Goal: Check status: Check status

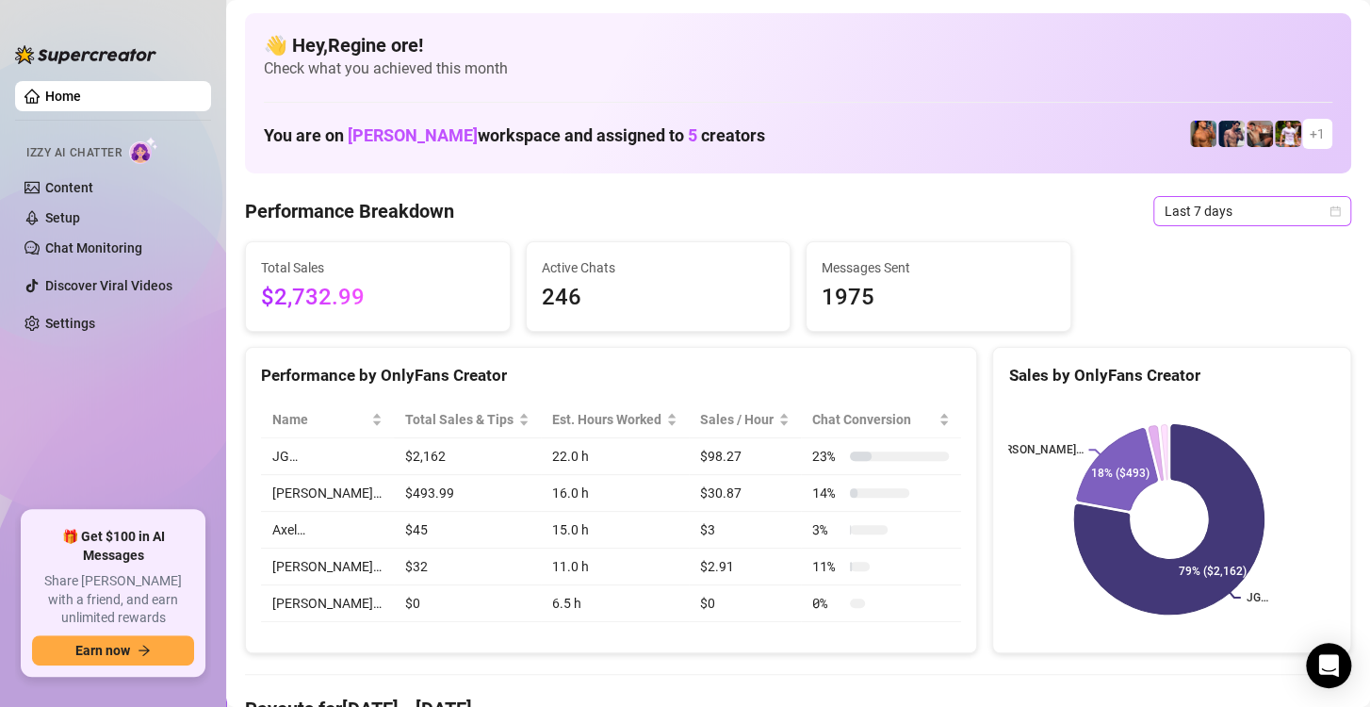
click at [1293, 214] on span "Last 7 days" at bounding box center [1252, 211] width 175 height 28
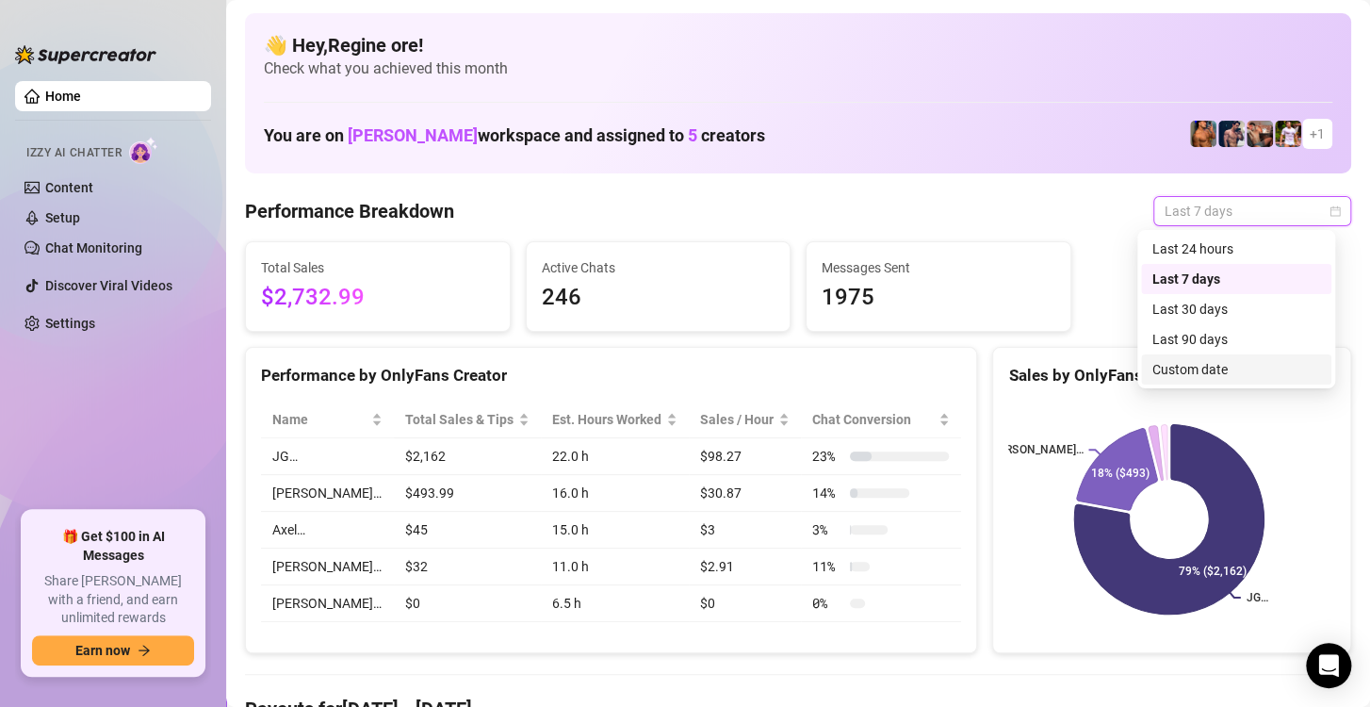
click at [1186, 354] on div "Custom date" at bounding box center [1236, 369] width 190 height 30
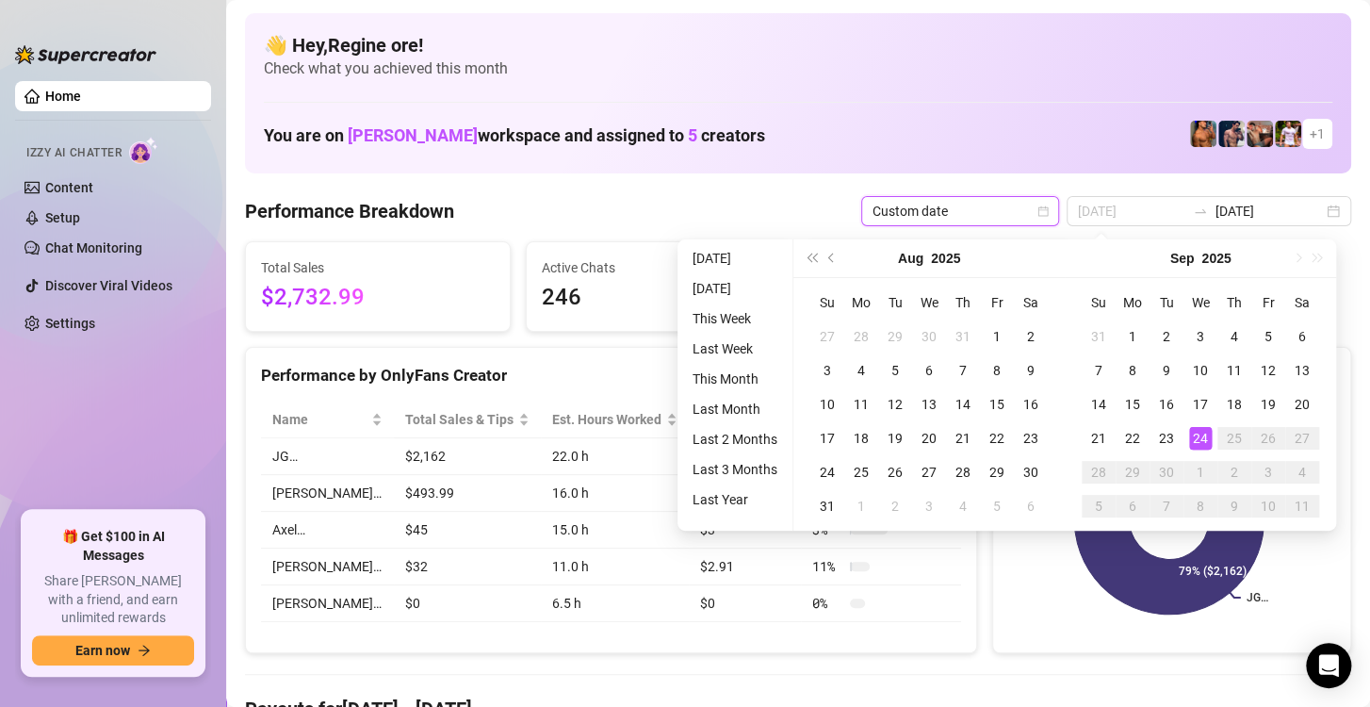
type input "[DATE]"
click at [1195, 438] on div "24" at bounding box center [1200, 438] width 23 height 23
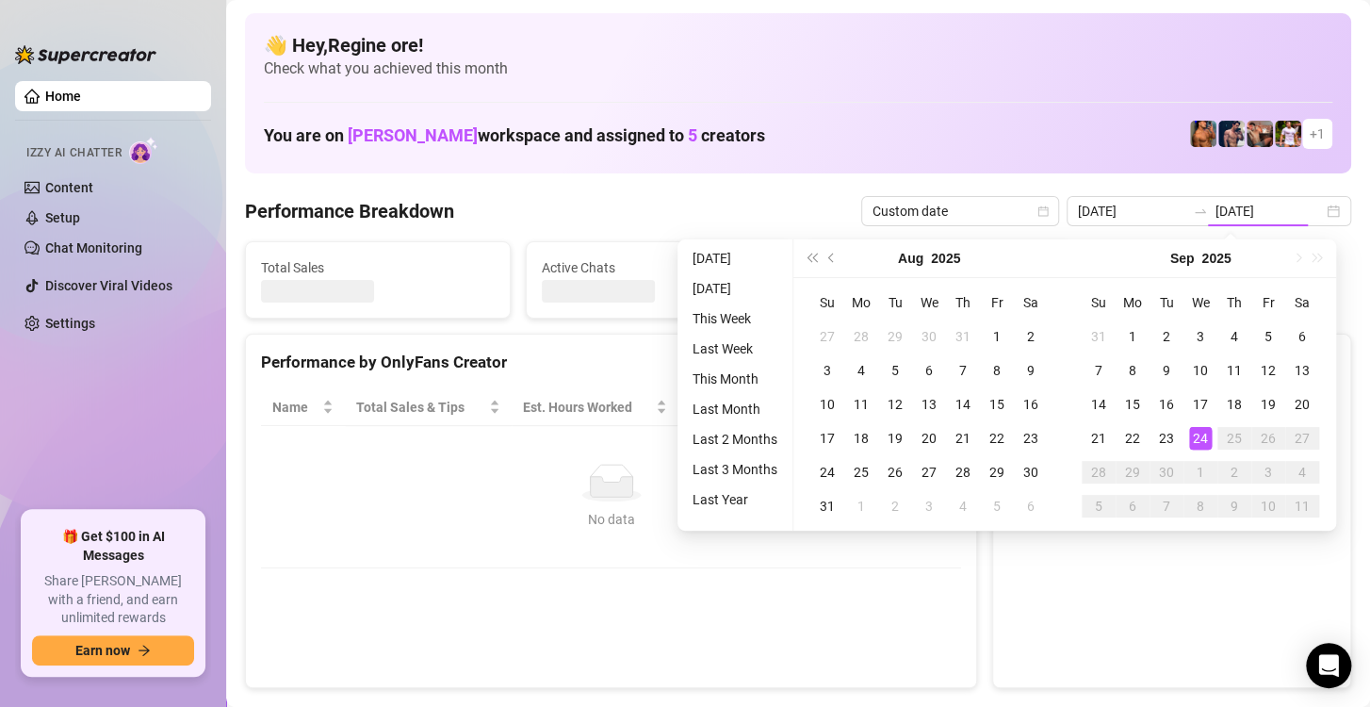
type input "[DATE]"
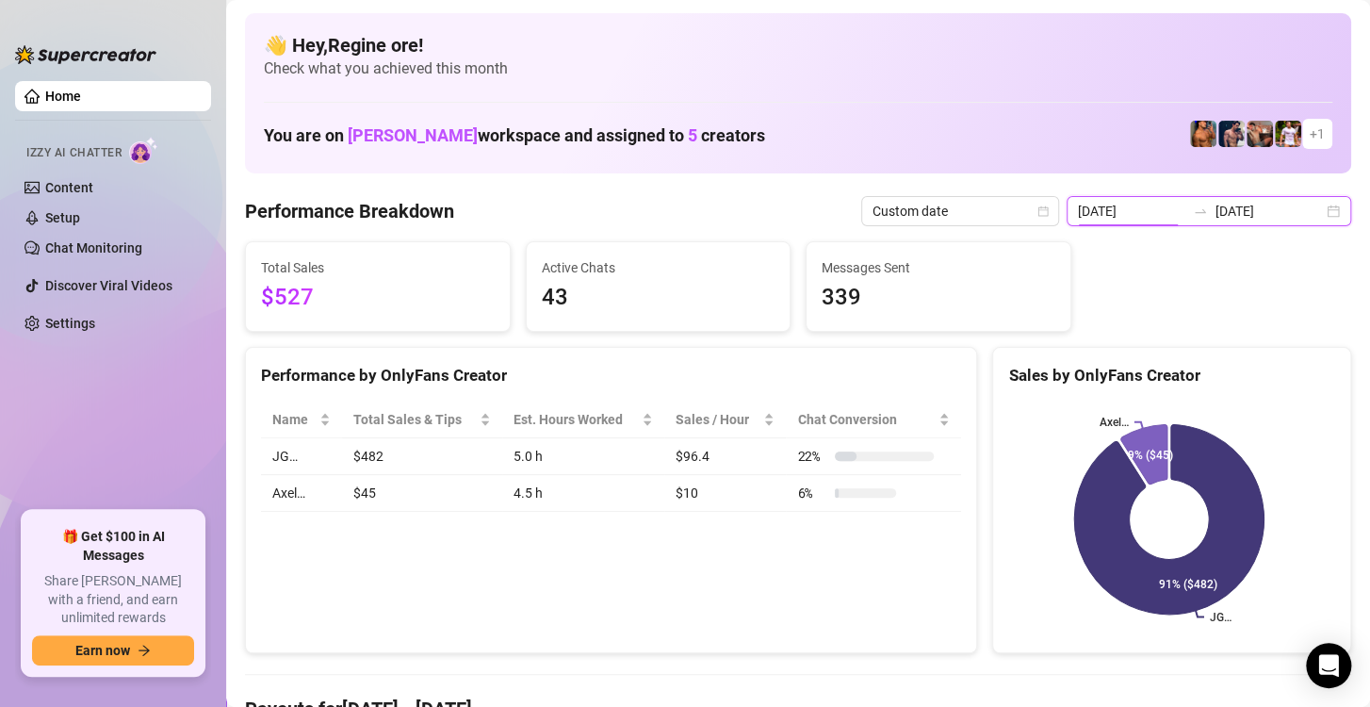
click at [1099, 213] on input "[DATE]" at bounding box center [1131, 211] width 107 height 21
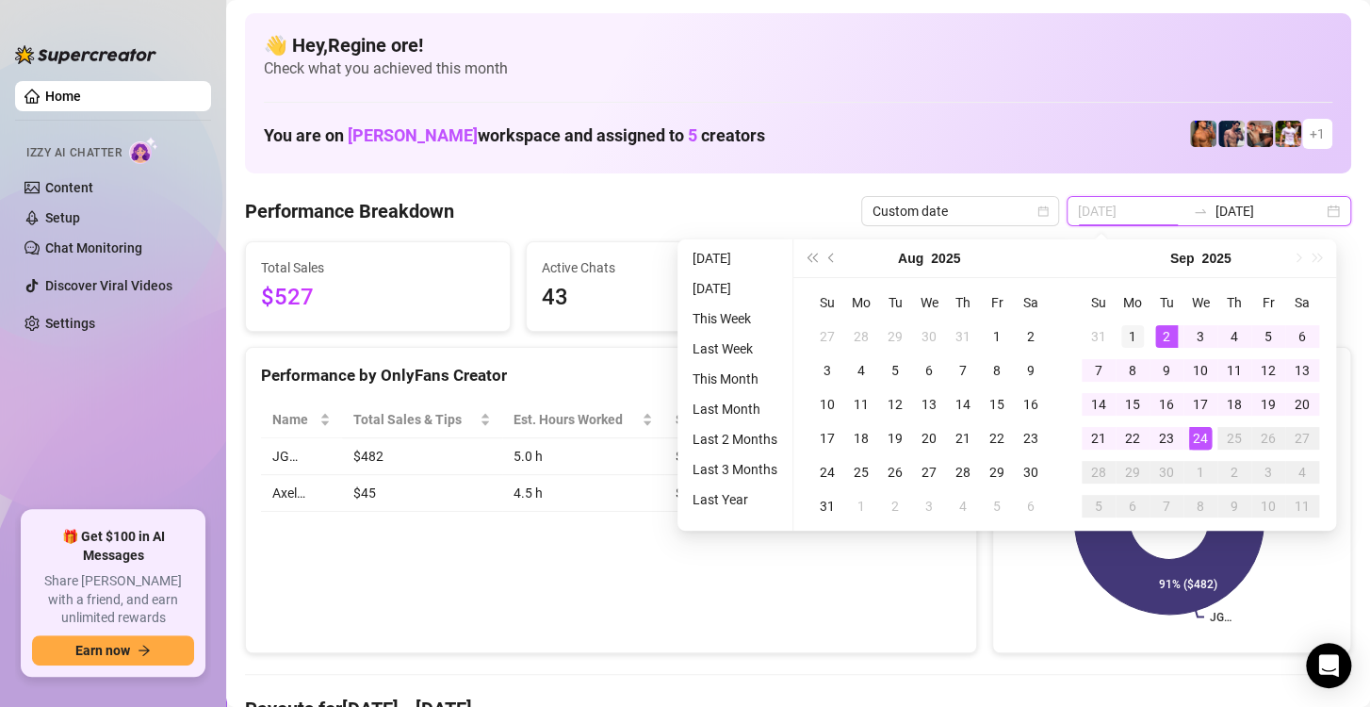
type input "[DATE]"
click at [1127, 334] on div "1" at bounding box center [1132, 336] width 23 height 23
type input "[DATE]"
click at [1201, 439] on div "24" at bounding box center [1200, 438] width 23 height 23
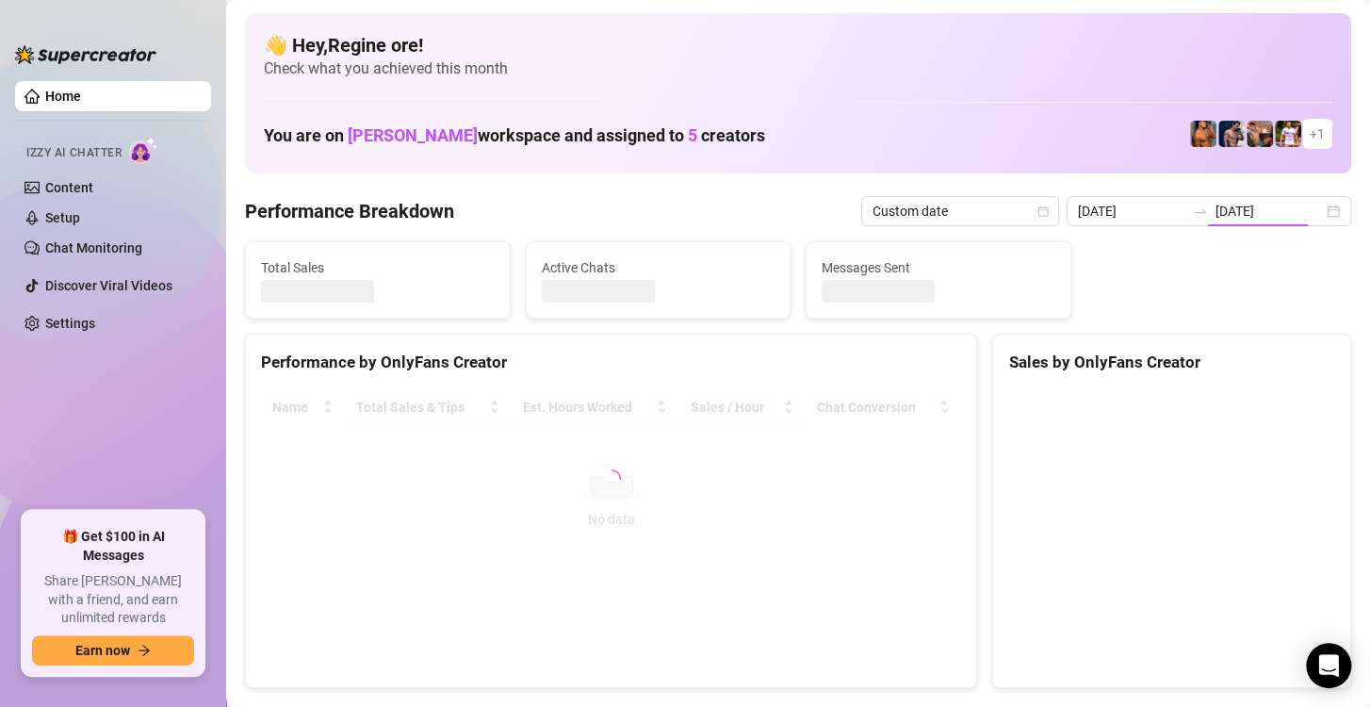
type input "[DATE]"
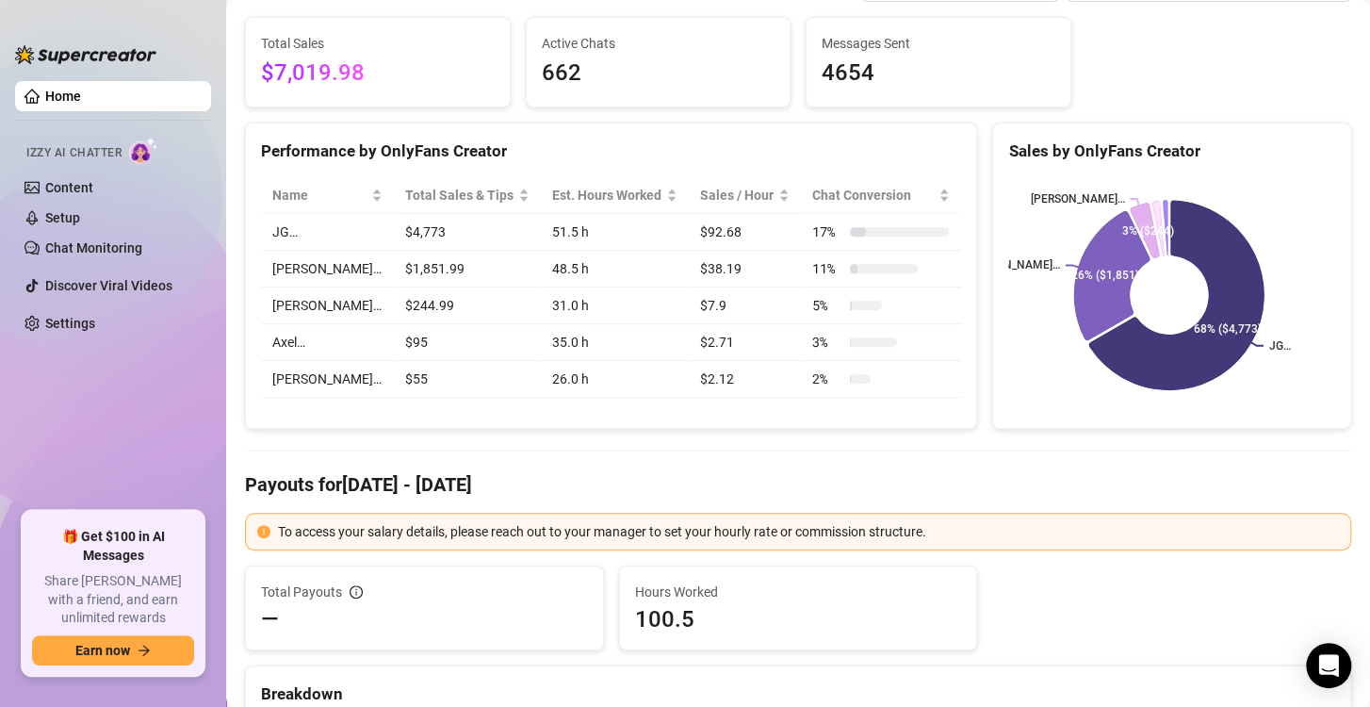
scroll to position [225, 0]
